Goal: Task Accomplishment & Management: Complete application form

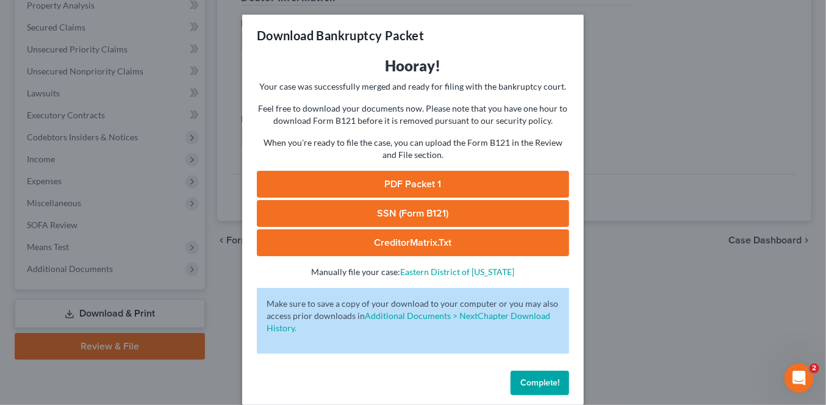
click at [541, 380] on span "Complete!" at bounding box center [539, 383] width 39 height 10
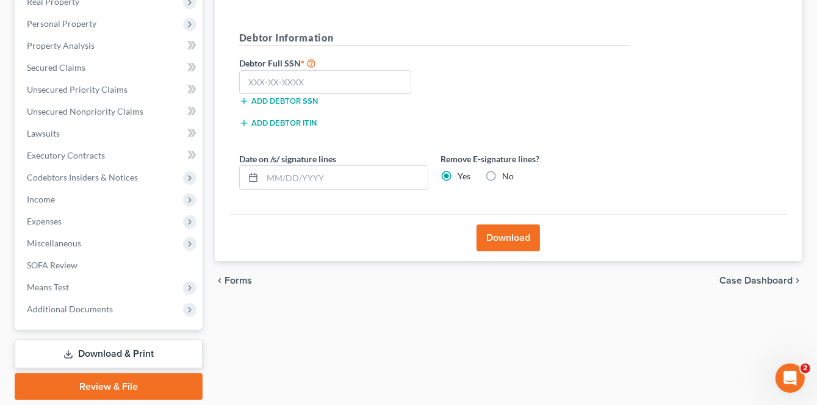
scroll to position [120, 0]
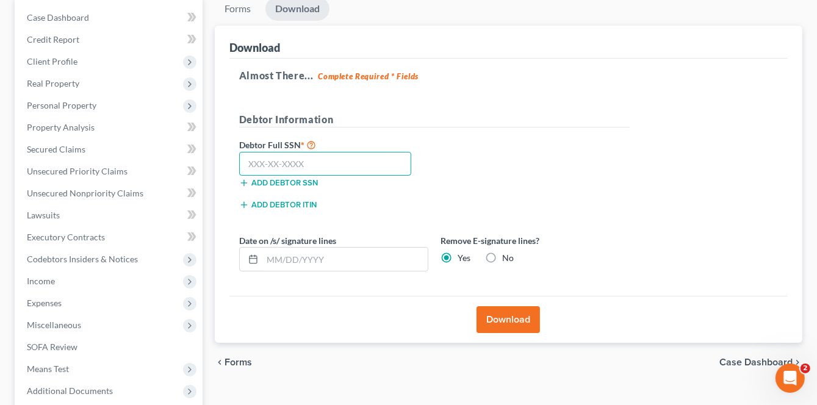
click at [252, 166] on input "text" at bounding box center [325, 164] width 173 height 24
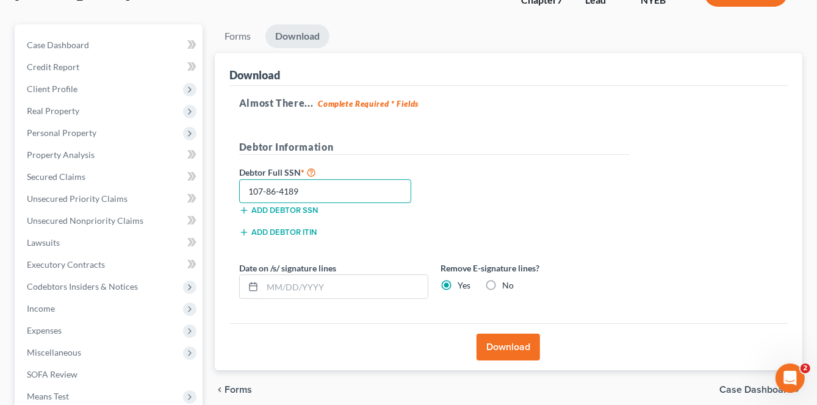
scroll to position [122, 0]
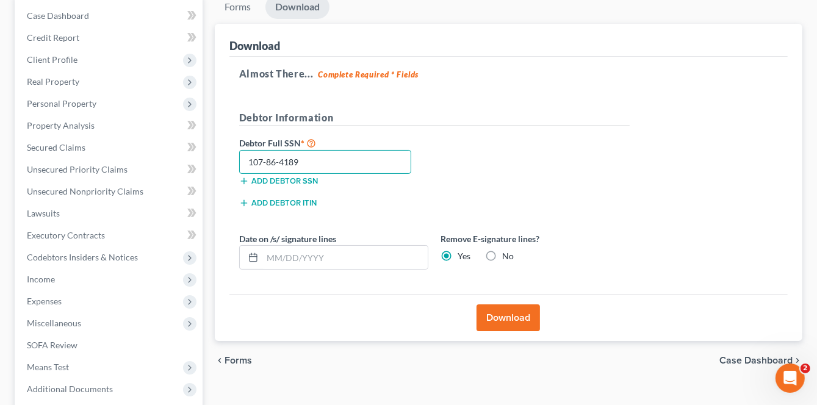
type input "107-86-4189"
click at [523, 315] on button "Download" at bounding box center [507, 317] width 63 height 27
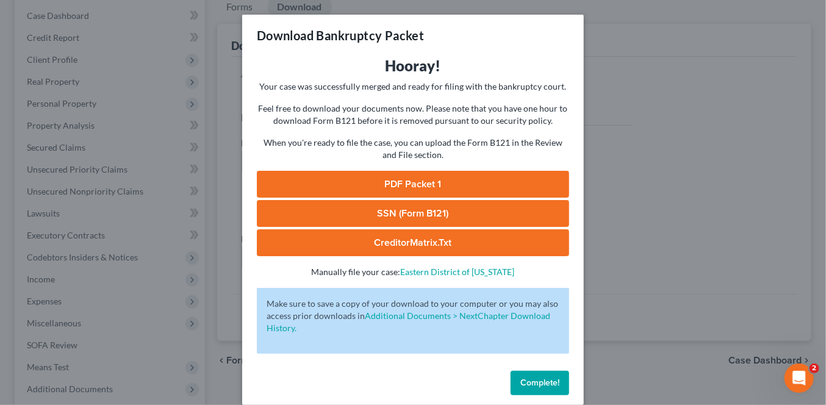
click at [544, 378] on span "Complete!" at bounding box center [539, 383] width 39 height 10
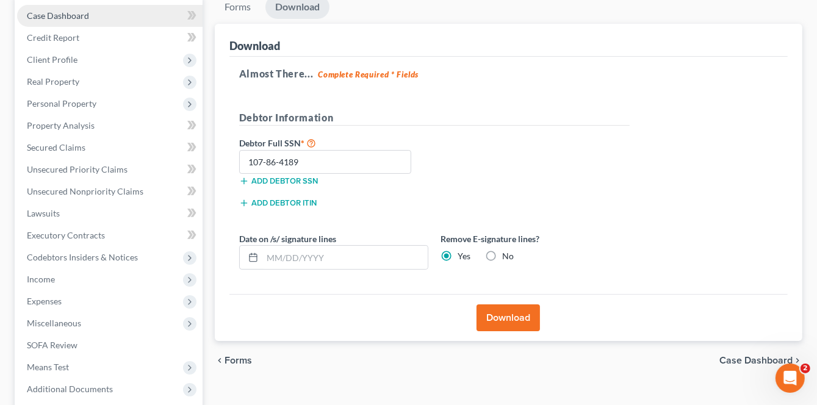
click at [66, 13] on span "Case Dashboard" at bounding box center [58, 15] width 62 height 10
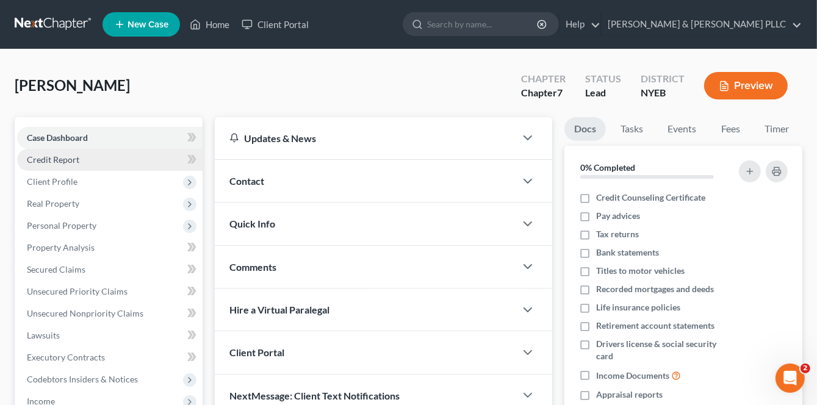
click at [51, 160] on span "Credit Report" at bounding box center [53, 159] width 52 height 10
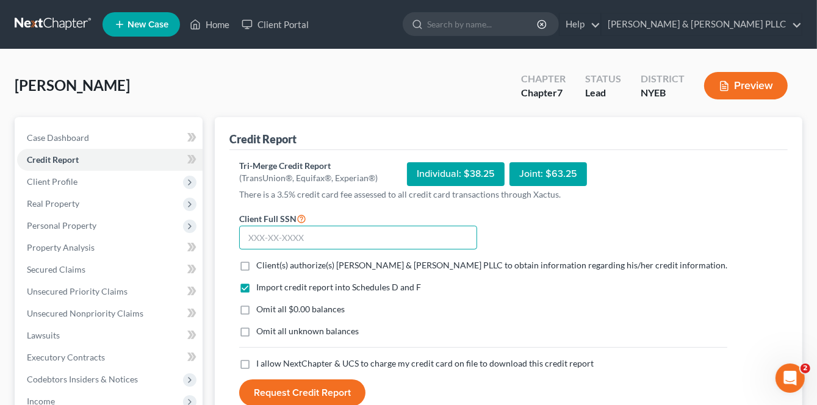
drag, startPoint x: 250, startPoint y: 235, endPoint x: 256, endPoint y: 238, distance: 6.8
click at [252, 237] on input "text" at bounding box center [358, 238] width 238 height 24
type input "107-86-4189"
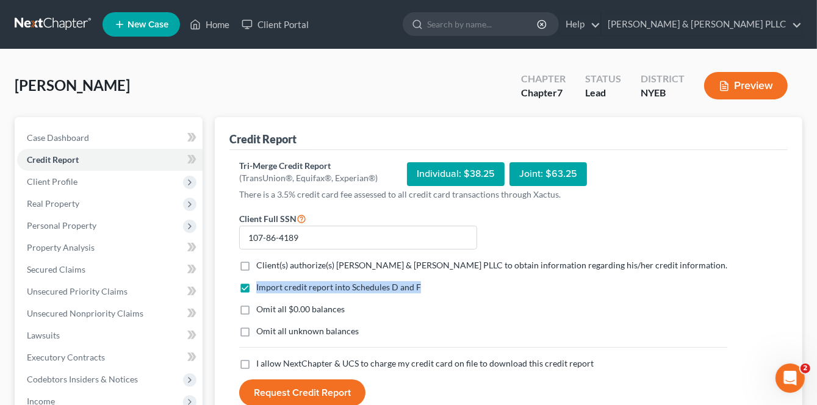
drag, startPoint x: 243, startPoint y: 267, endPoint x: 251, endPoint y: 313, distance: 47.6
click at [251, 307] on form "Client Full SSN * 107-86-4189 Client(s) authorize(s) [PERSON_NAME] & [PERSON_NA…" at bounding box center [483, 309] width 500 height 196
click at [256, 304] on label "Omit all $0.00 balances" at bounding box center [300, 309] width 88 height 12
click at [261, 304] on input "Omit all $0.00 balances" at bounding box center [265, 307] width 8 height 8
checkbox input "true"
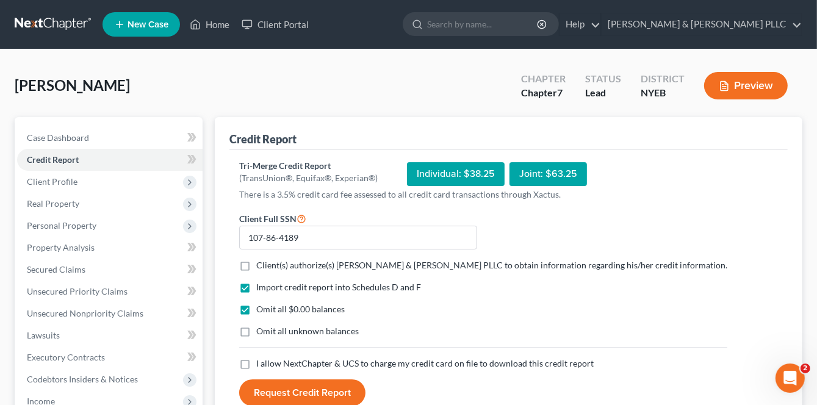
click at [256, 267] on label "Client(s) authorize(s) [PERSON_NAME] & [PERSON_NAME] PLLC to obtain information…" at bounding box center [491, 265] width 471 height 12
click at [261, 267] on input "Client(s) authorize(s) [PERSON_NAME] & [PERSON_NAME] PLLC to obtain information…" at bounding box center [265, 263] width 8 height 8
checkbox input "true"
drag, startPoint x: 244, startPoint y: 331, endPoint x: 246, endPoint y: 349, distance: 18.5
click at [256, 332] on label "Omit all unknown balances" at bounding box center [307, 331] width 102 height 12
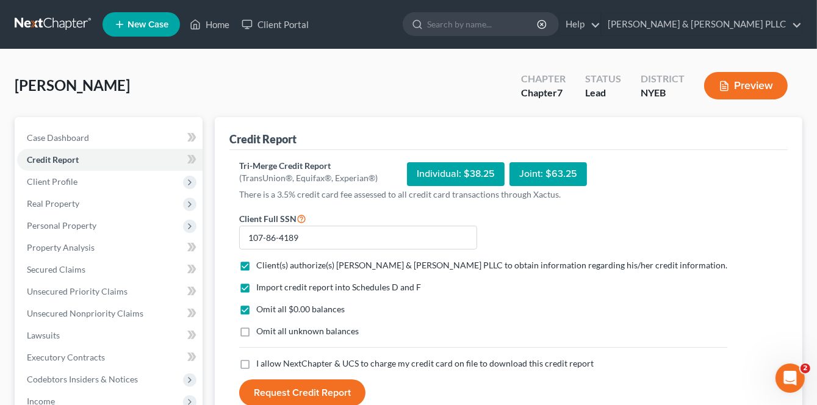
click at [261, 332] on input "Omit all unknown balances" at bounding box center [265, 329] width 8 height 8
checkbox input "true"
drag, startPoint x: 241, startPoint y: 360, endPoint x: 246, endPoint y: 368, distance: 10.2
click at [256, 362] on label "I allow NextChapter & UCS to charge my credit card on file to download this cre…" at bounding box center [424, 363] width 337 height 12
click at [261, 362] on input "I allow NextChapter & UCS to charge my credit card on file to download this cre…" at bounding box center [265, 361] width 8 height 8
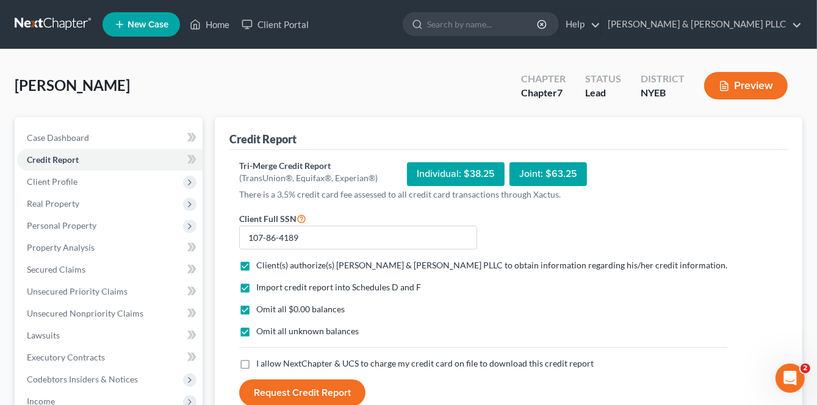
checkbox input "true"
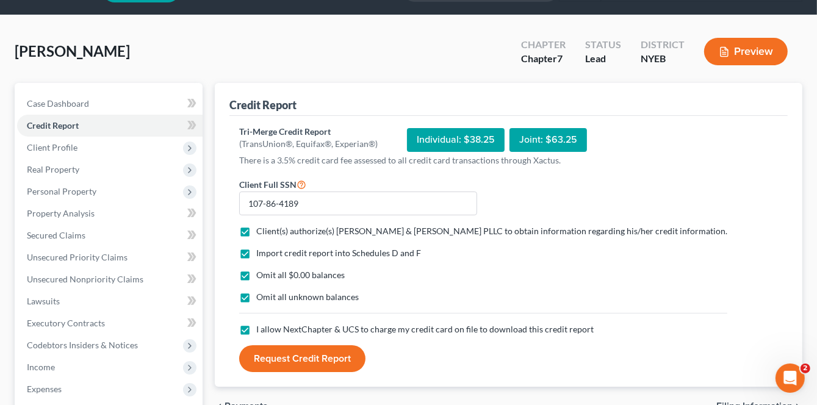
scroll to position [61, 0]
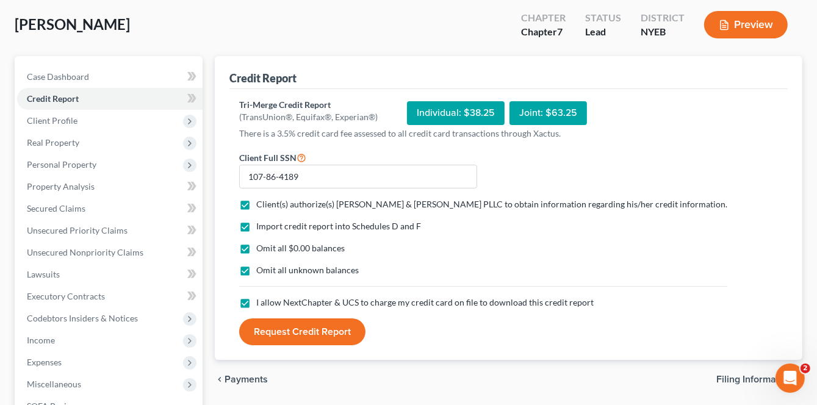
click at [332, 331] on button "Request Credit Report" at bounding box center [302, 331] width 126 height 27
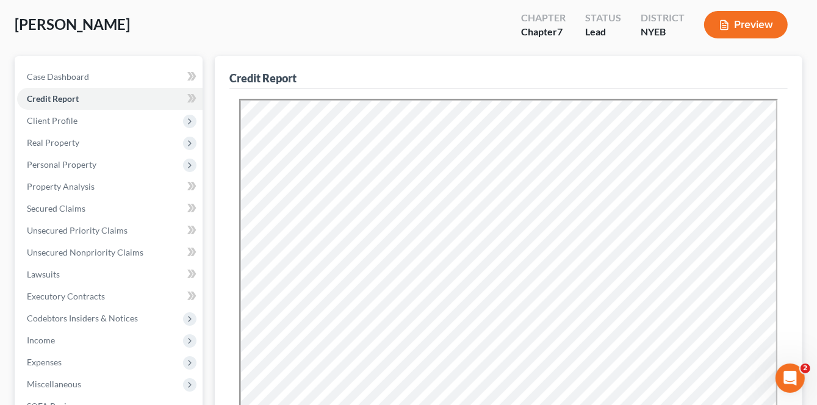
scroll to position [0, 0]
